Goal: Task Accomplishment & Management: Use online tool/utility

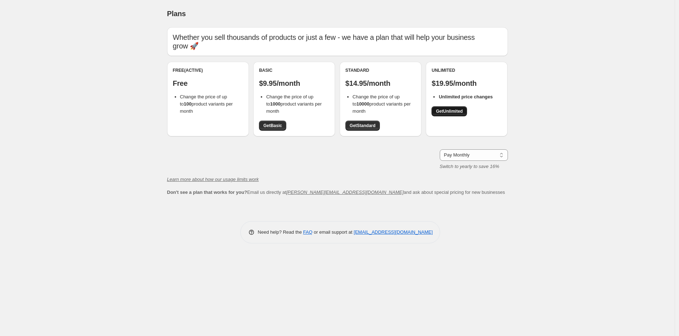
click at [460, 111] on span "Get Unlimited" at bounding box center [449, 111] width 27 height 6
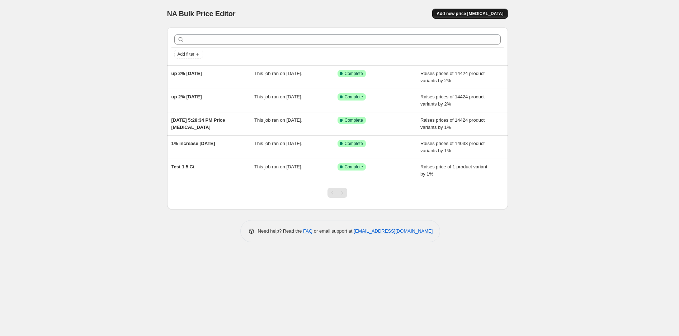
click at [469, 14] on span "Add new price [MEDICAL_DATA]" at bounding box center [469, 14] width 67 height 6
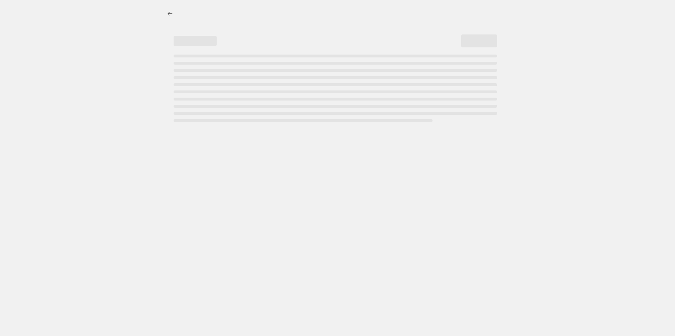
select select "percentage"
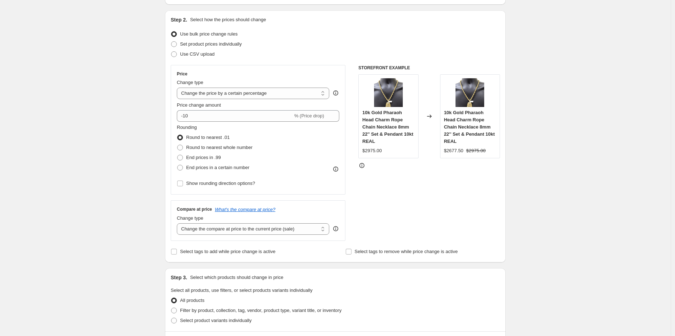
scroll to position [80, 0]
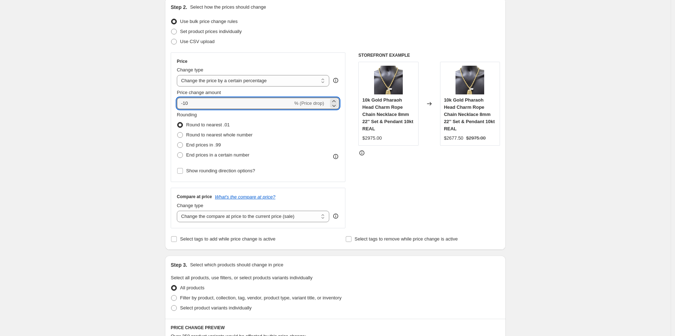
drag, startPoint x: 197, startPoint y: 100, endPoint x: 139, endPoint y: 102, distance: 58.5
click at [139, 102] on div "Create new price change job. This page is ready Create new price change job Dra…" at bounding box center [335, 284] width 670 height 728
type input "1"
drag, startPoint x: 133, startPoint y: 102, endPoint x: 136, endPoint y: 104, distance: 3.9
click at [136, 104] on div "Create new price change job. This page is ready Create new price change job Dra…" at bounding box center [335, 284] width 670 height 728
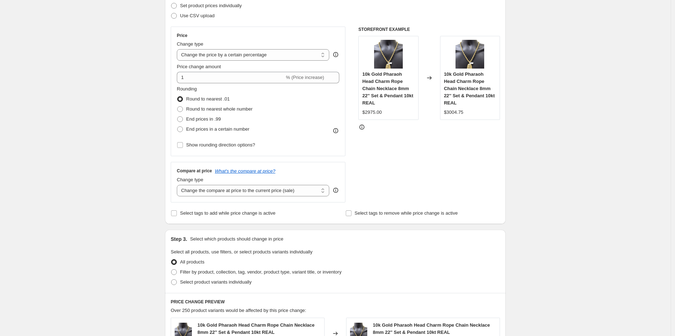
scroll to position [119, 0]
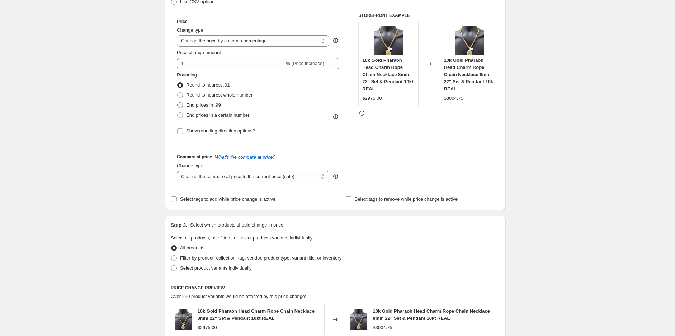
click at [182, 105] on span at bounding box center [180, 105] width 6 height 6
click at [177, 103] on input "End prices in .99" at bounding box center [177, 102] width 0 height 0
radio input "true"
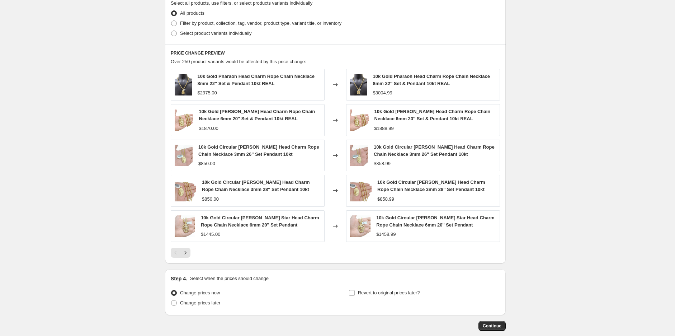
scroll to position [393, 0]
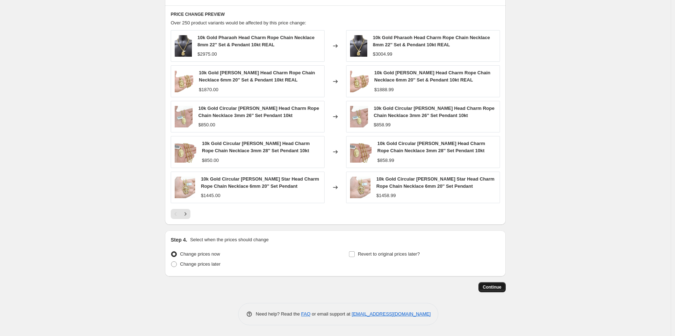
click at [486, 285] on span "Continue" at bounding box center [492, 287] width 19 height 6
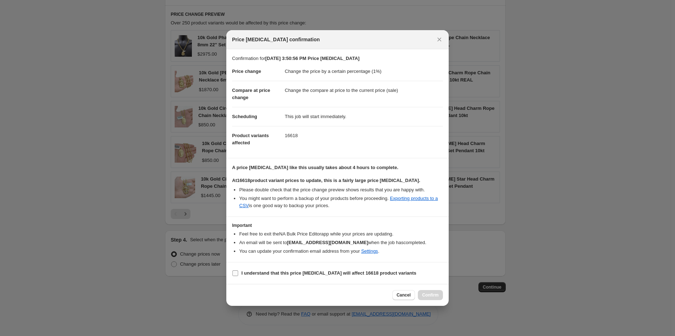
click at [236, 274] on input "I understand that this price change job will affect 16618 product variants" at bounding box center [235, 273] width 6 height 6
checkbox input "true"
click at [425, 296] on span "Confirm" at bounding box center [430, 295] width 16 height 6
